Goal: Task Accomplishment & Management: Manage account settings

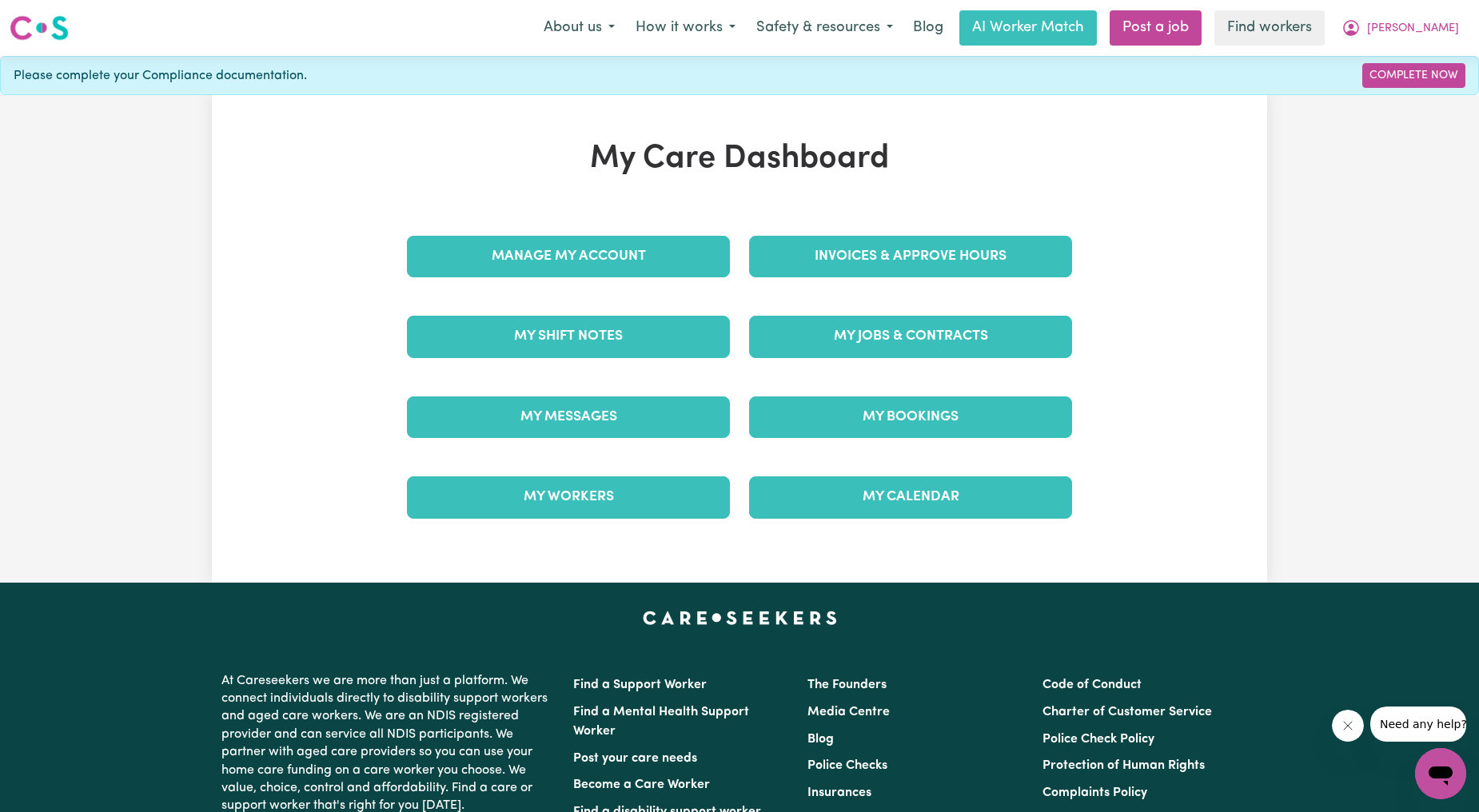
click at [878, 361] on div "My Jobs & Contracts" at bounding box center [910, 337] width 342 height 80
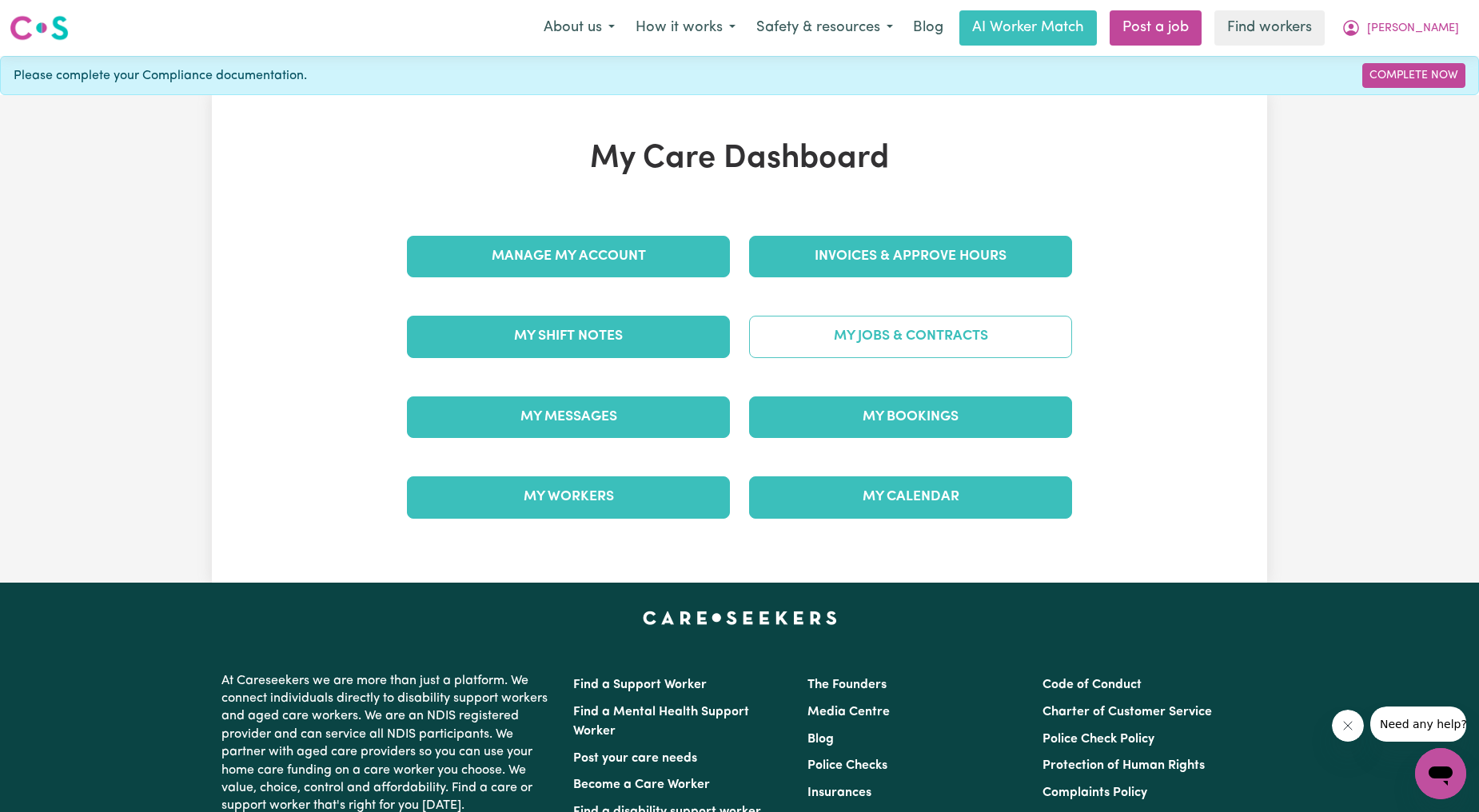
click at [866, 344] on link "My Jobs & Contracts" at bounding box center [910, 336] width 323 height 42
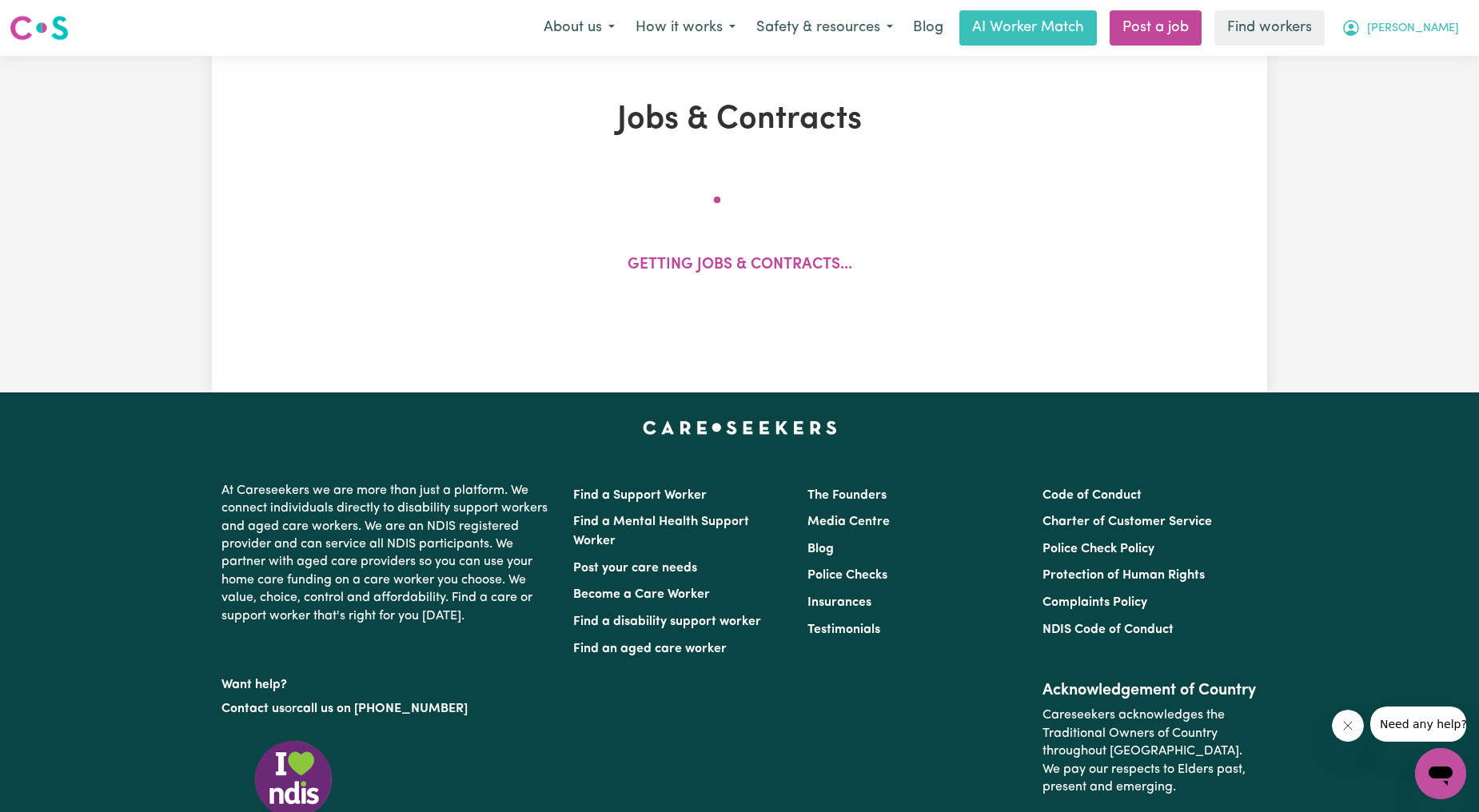
click at [1361, 32] on icon "My Account" at bounding box center [1351, 28] width 20 height 20
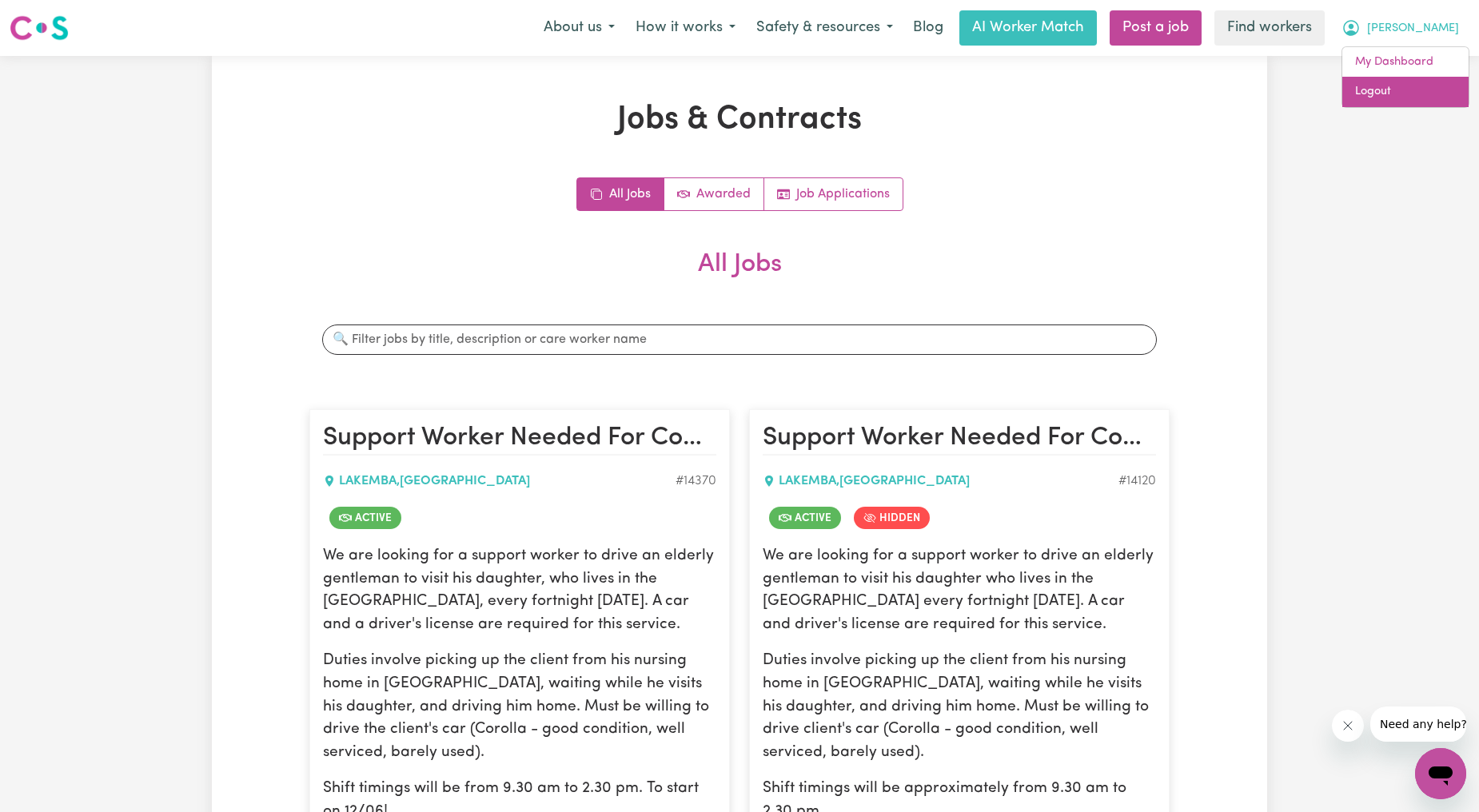
click at [1370, 76] on link "Logout" at bounding box center [1405, 92] width 126 height 31
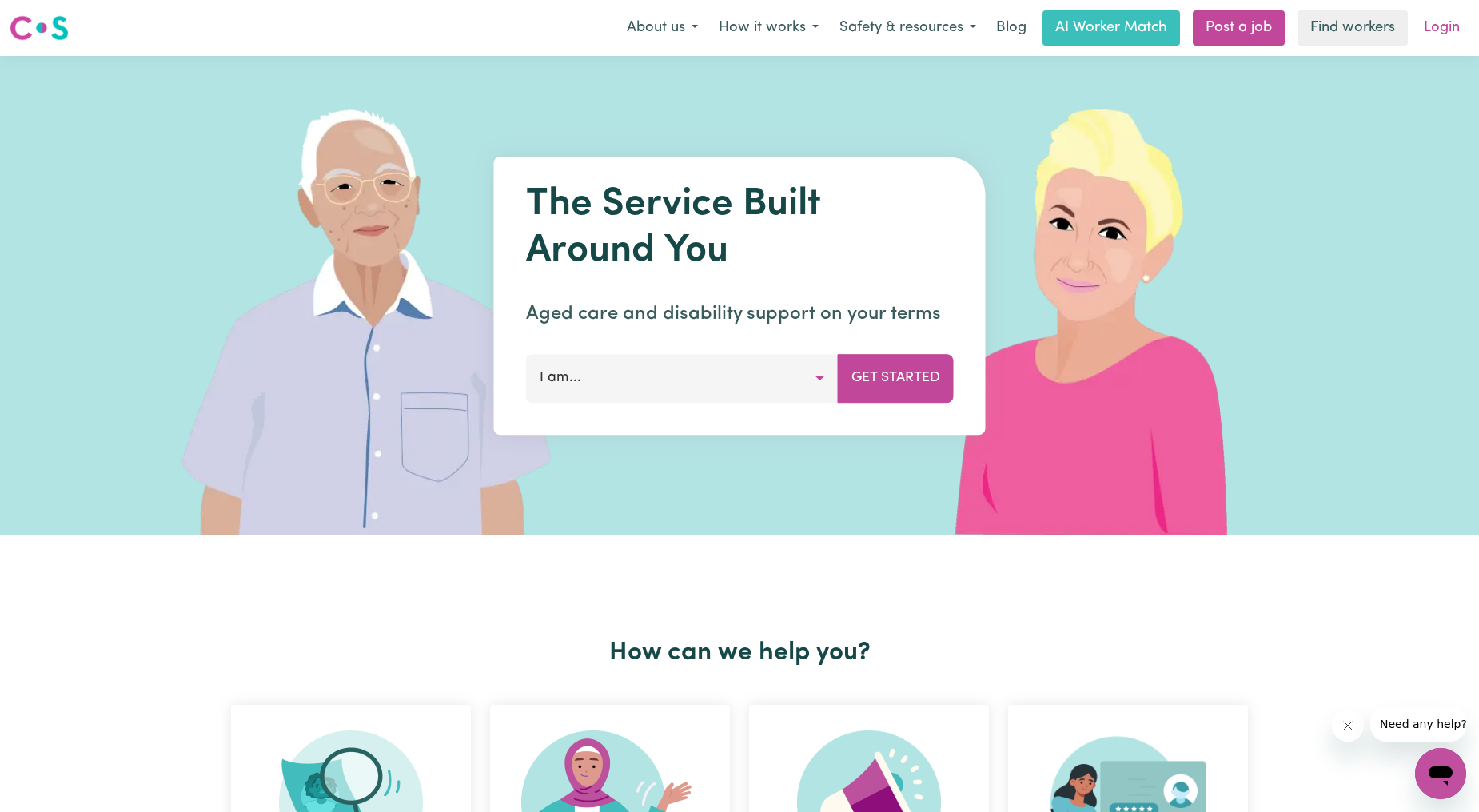
click at [1430, 41] on link "Login" at bounding box center [1442, 27] width 55 height 35
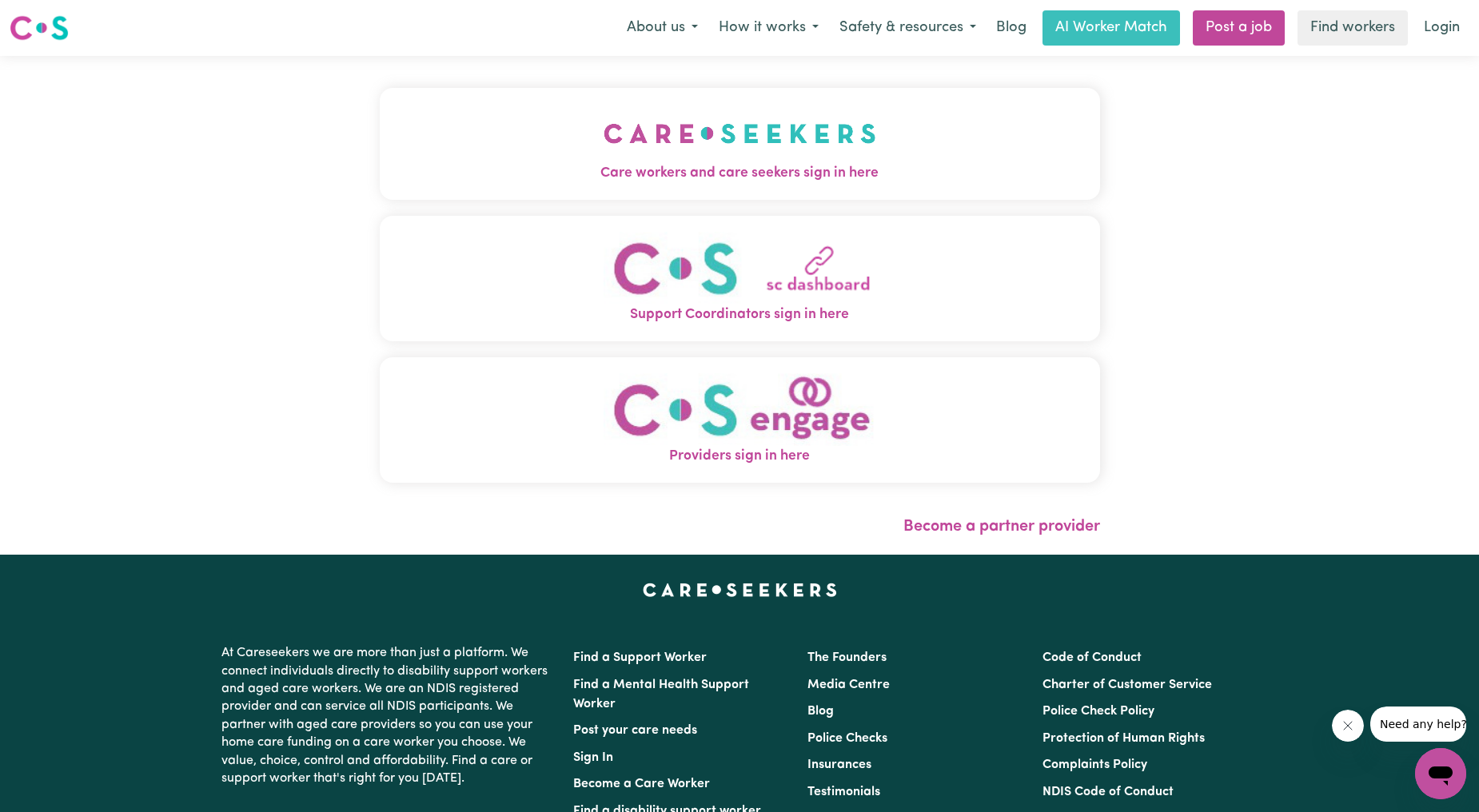
click at [709, 172] on span "Care workers and care seekers sign in here" at bounding box center [740, 173] width 720 height 20
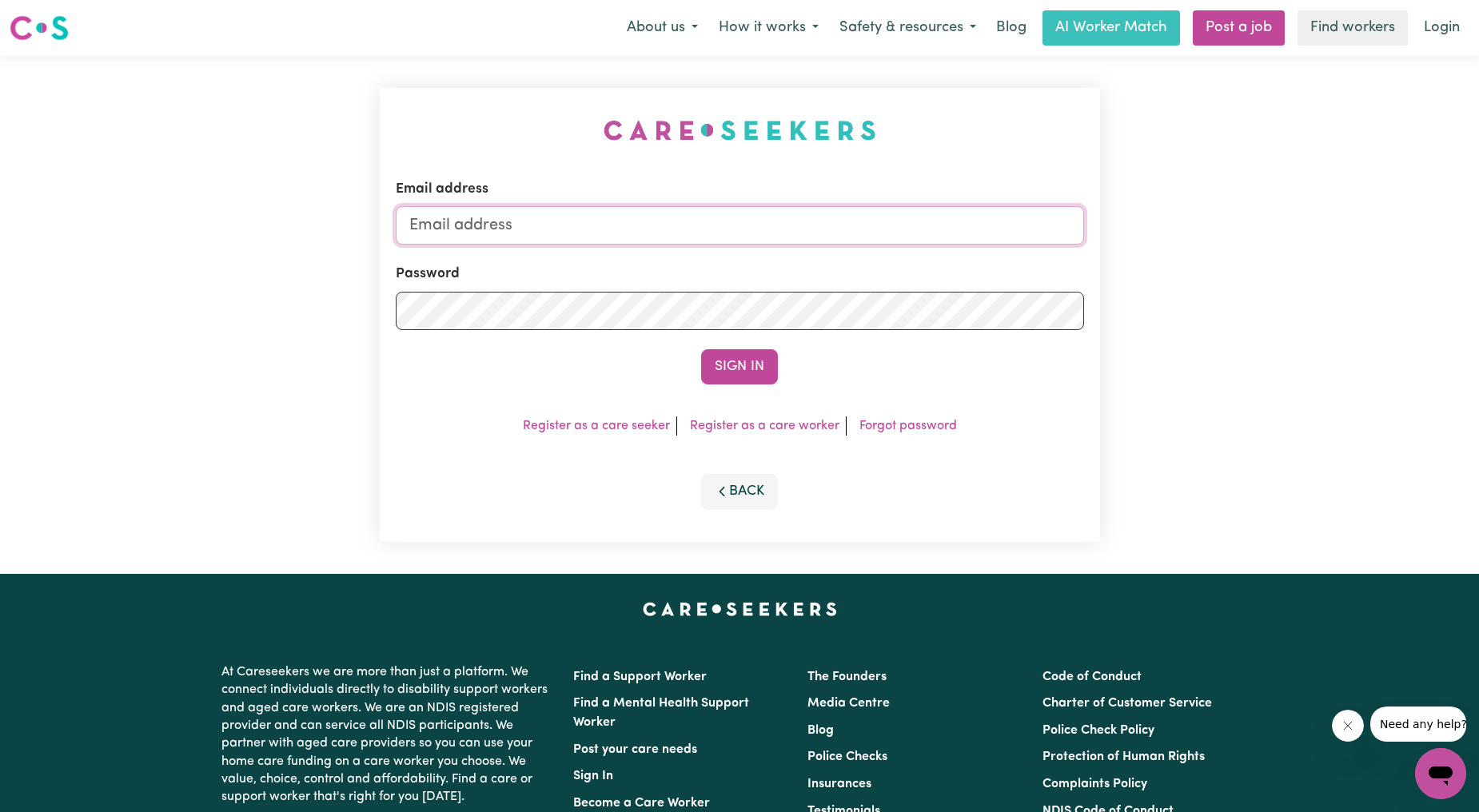
click at [730, 224] on input "Email address" at bounding box center [739, 225] width 688 height 38
drag, startPoint x: 489, startPoint y: 225, endPoint x: 853, endPoint y: 240, distance: 364.3
click at [853, 240] on input "[EMAIL_ADDRESS][PERSON_NAME][DOMAIN_NAME]" at bounding box center [739, 225] width 688 height 38
type input "superuser~[EMAIL_ADDRESS][DOMAIN_NAME]"
click at [748, 367] on button "Sign In" at bounding box center [739, 367] width 76 height 35
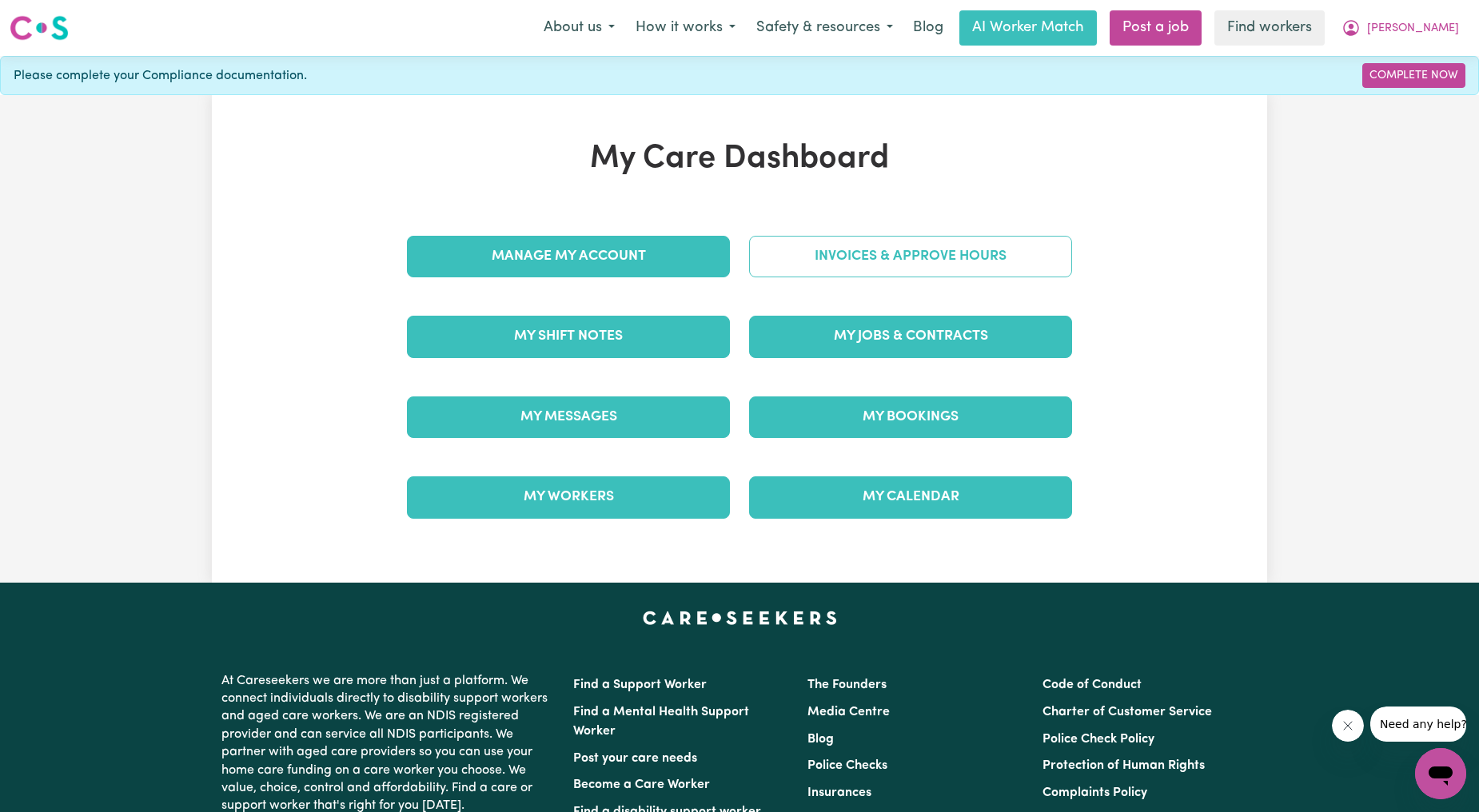
click at [909, 236] on link "Invoices & Approve Hours" at bounding box center [910, 256] width 323 height 42
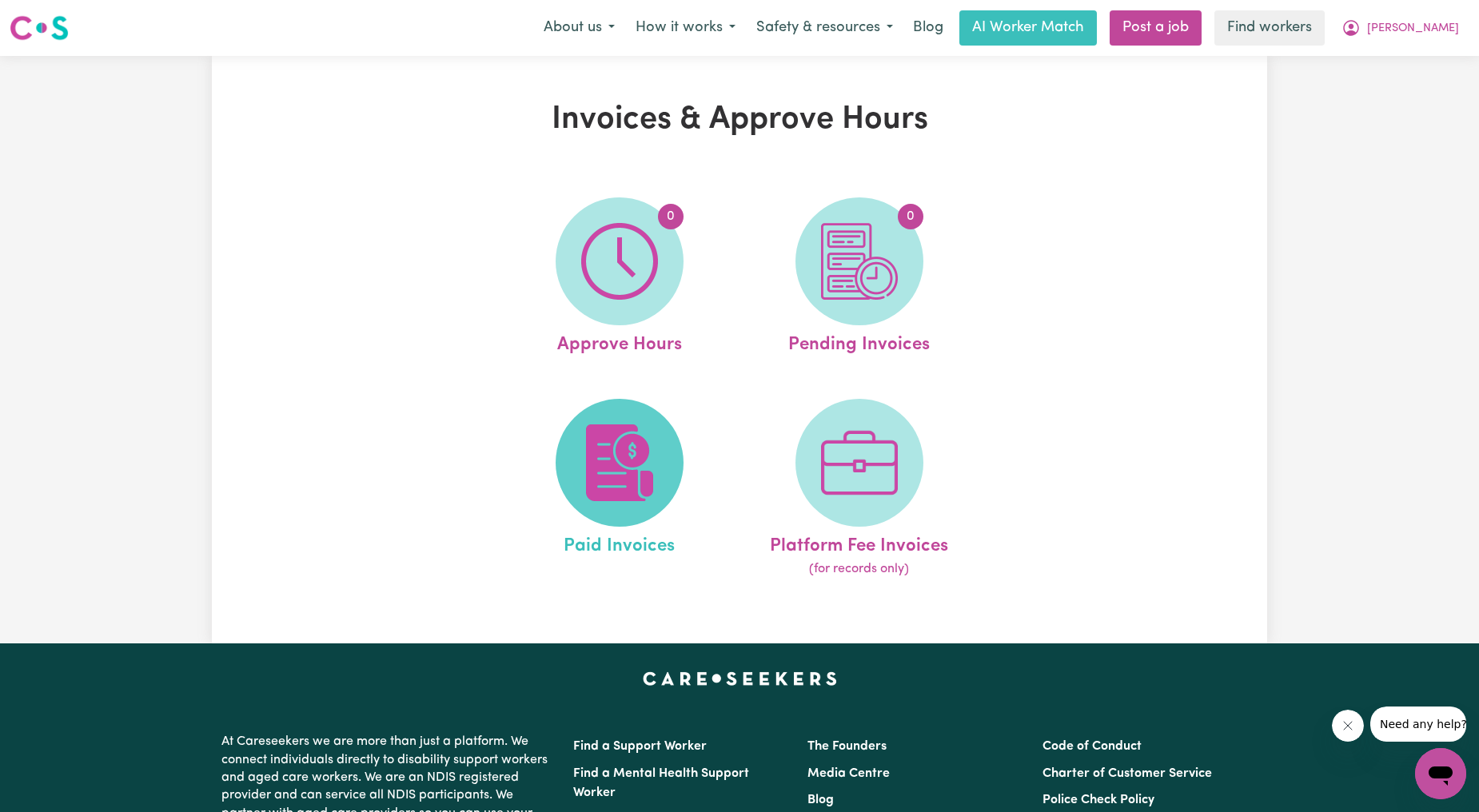
click at [661, 440] on span at bounding box center [619, 462] width 128 height 128
